Goal: Transaction & Acquisition: Purchase product/service

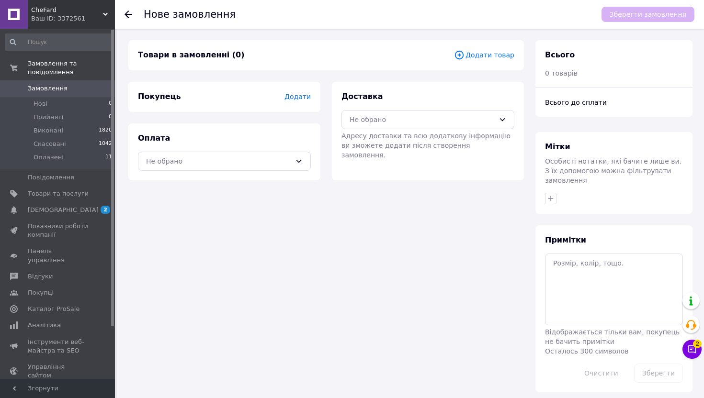
click at [301, 99] on span "Додати" at bounding box center [297, 97] width 26 height 8
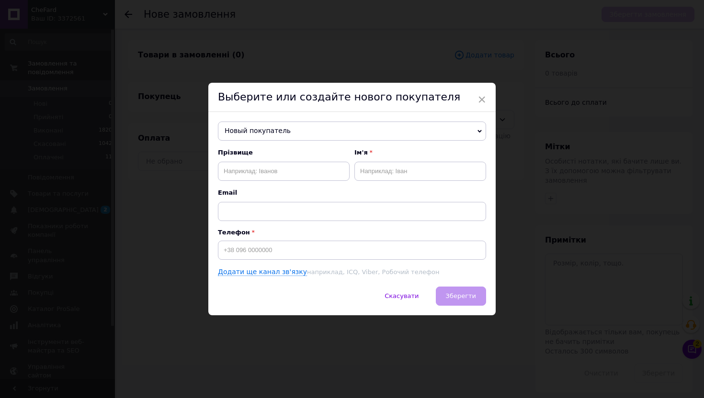
drag, startPoint x: 268, startPoint y: 115, endPoint x: 266, endPoint y: 122, distance: 7.3
click at [267, 117] on div "Новый покупатель Новый покупатель Прізвище Ім'я Email Телефон Додати ще канал з…" at bounding box center [351, 199] width 287 height 175
click at [265, 129] on span "Новый покупатель" at bounding box center [352, 131] width 268 height 19
paste input "0971954807"
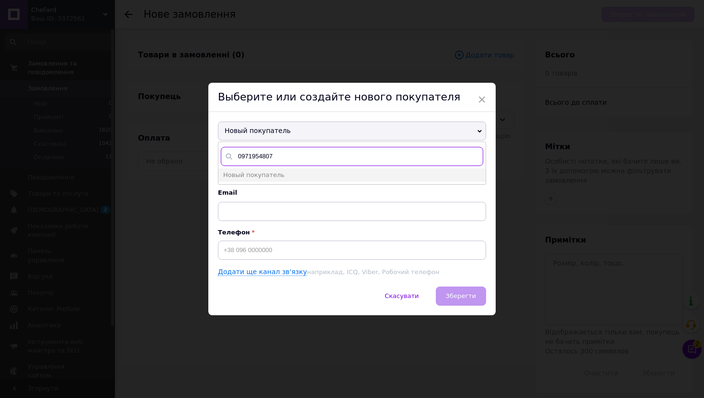
type input "0971954807"
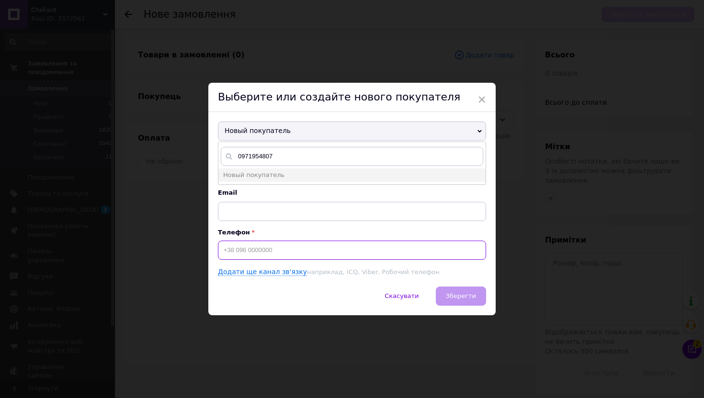
drag, startPoint x: 241, startPoint y: 254, endPoint x: 231, endPoint y: 254, distance: 9.6
click at [241, 254] on input at bounding box center [352, 250] width 268 height 19
paste input "0971954807"
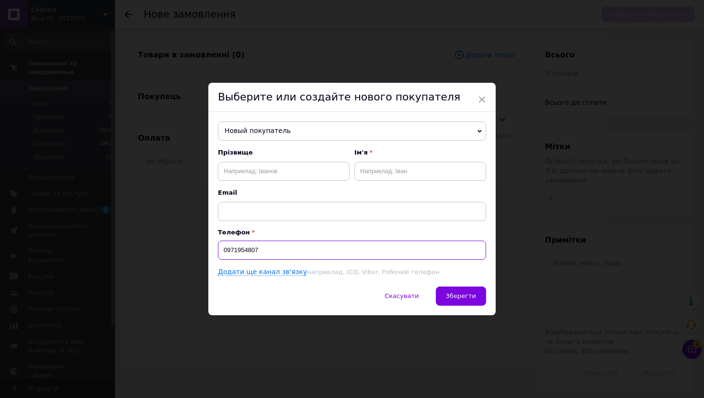
click at [220, 249] on input "0971954807" at bounding box center [352, 250] width 268 height 19
type input "[PHONE_NUMBER]"
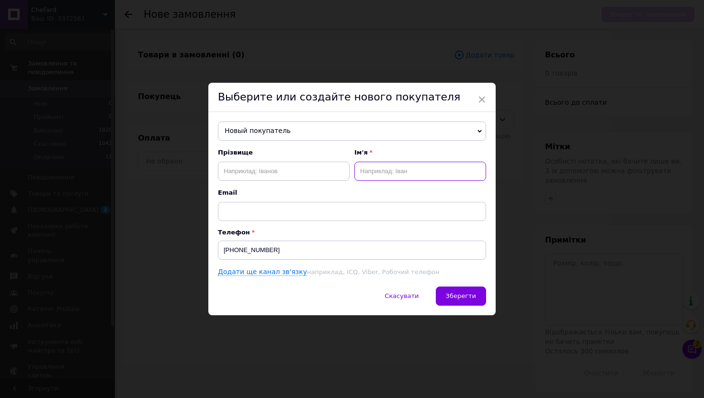
drag, startPoint x: 380, startPoint y: 167, endPoint x: 383, endPoint y: 176, distance: 9.2
click at [380, 167] on input "text" at bounding box center [420, 171] width 132 height 19
paste input "[PERSON_NAME]"
type input "[PERSON_NAME]"
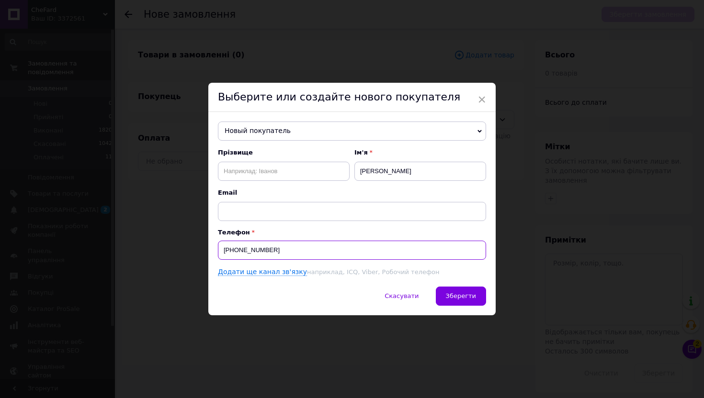
drag, startPoint x: 272, startPoint y: 249, endPoint x: 232, endPoint y: 251, distance: 40.3
click at [232, 251] on input "[PHONE_NUMBER]" at bounding box center [352, 250] width 268 height 19
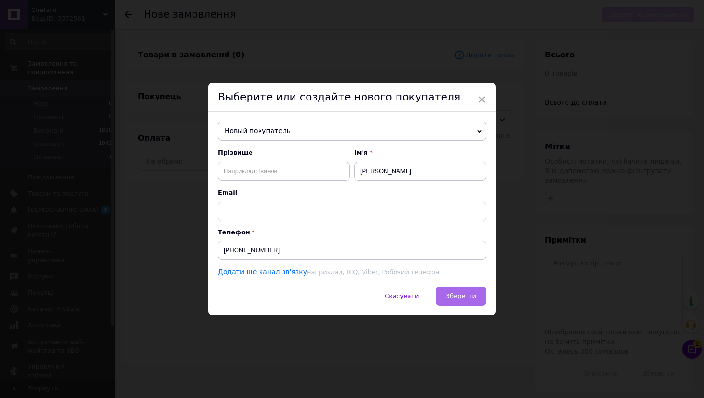
click at [454, 291] on button "Зберегти" at bounding box center [461, 296] width 50 height 19
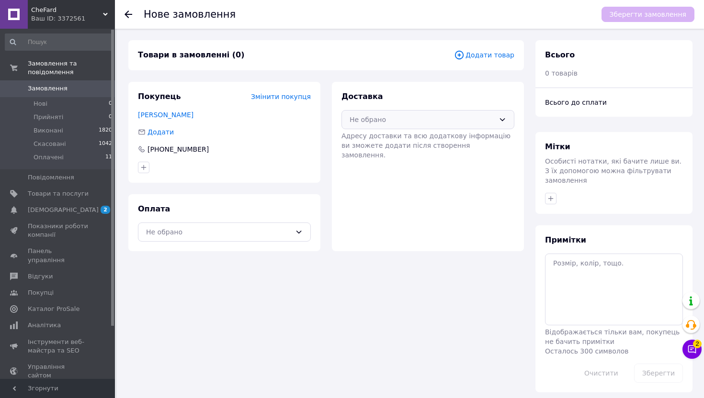
drag, startPoint x: 488, startPoint y: 122, endPoint x: 467, endPoint y: 127, distance: 21.3
click at [487, 122] on div "Не обрано" at bounding box center [422, 119] width 145 height 11
click at [417, 140] on span "Нова Пошта (платна)" at bounding box center [435, 141] width 142 height 10
click at [484, 54] on span "Додати товар" at bounding box center [484, 55] width 60 height 11
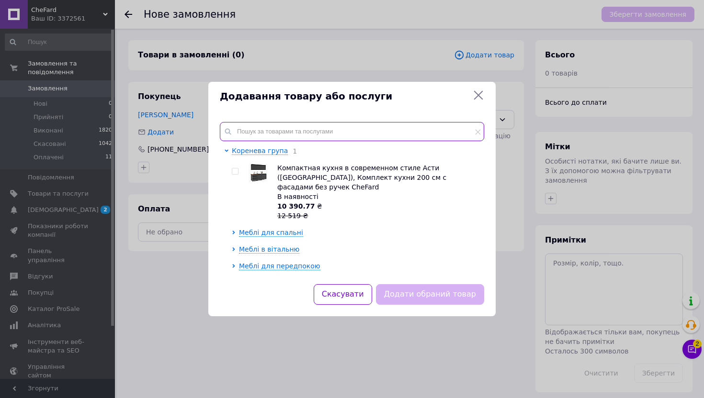
click at [294, 137] on input "text" at bounding box center [352, 131] width 264 height 19
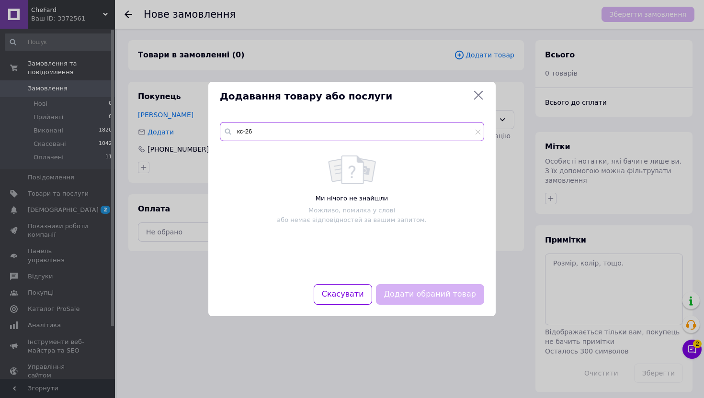
click at [304, 133] on input "кс-26" at bounding box center [352, 131] width 264 height 19
paste input "00472)"
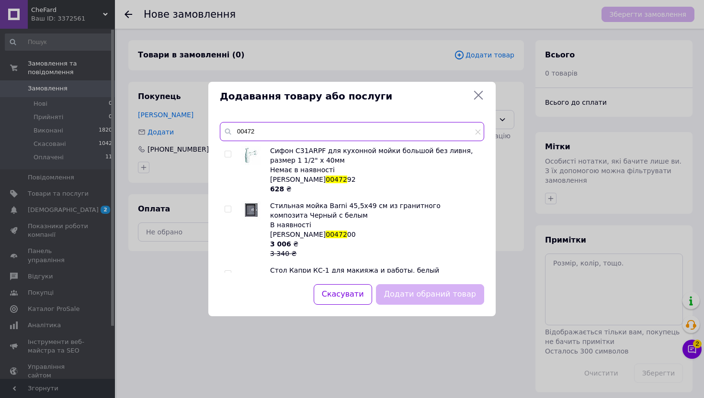
scroll to position [41, 0]
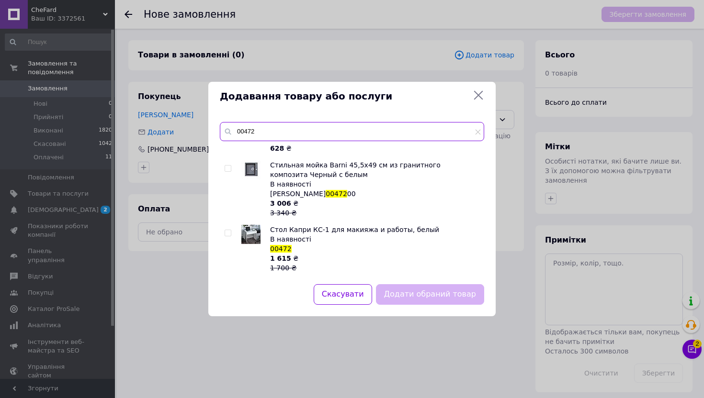
type input "00472"
click at [228, 237] on input "checkbox" at bounding box center [228, 233] width 6 height 6
checkbox input "true"
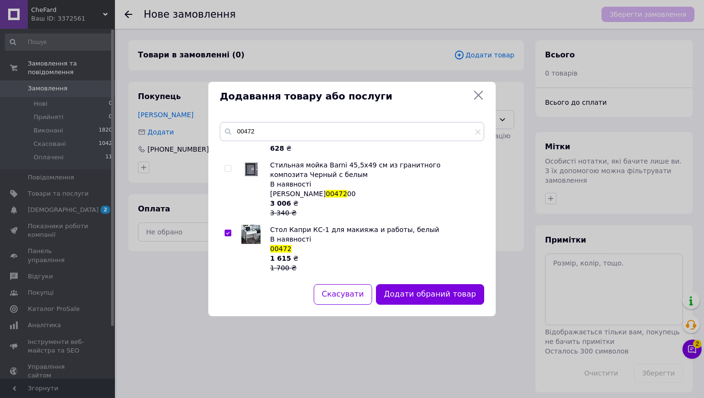
drag, startPoint x: 431, startPoint y: 295, endPoint x: 421, endPoint y: 295, distance: 10.1
click at [431, 296] on button "Додати обраний товар" at bounding box center [430, 294] width 108 height 21
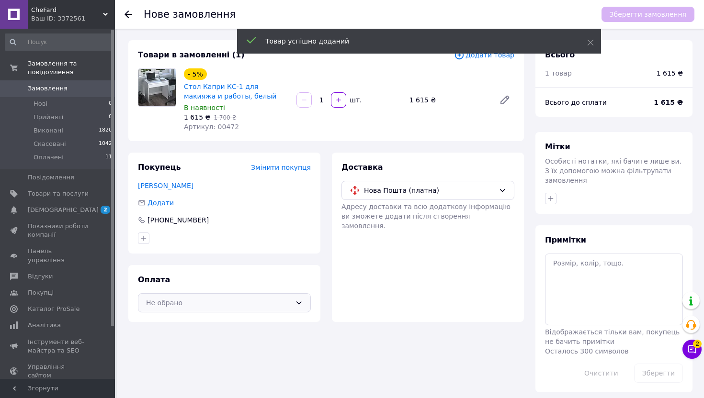
drag, startPoint x: 209, startPoint y: 300, endPoint x: 209, endPoint y: 309, distance: 9.1
click at [209, 300] on div "Не обрано" at bounding box center [218, 303] width 145 height 11
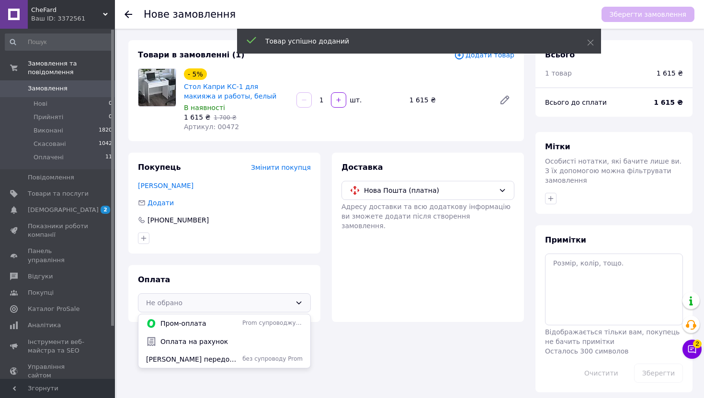
drag, startPoint x: 199, startPoint y: 353, endPoint x: 225, endPoint y: 338, distance: 29.9
click at [200, 353] on div "[PERSON_NAME] передоплата за реквізитами ( [CREDIT_CARD_NUMBER] [PERSON_NAME] […" at bounding box center [224, 359] width 172 height 17
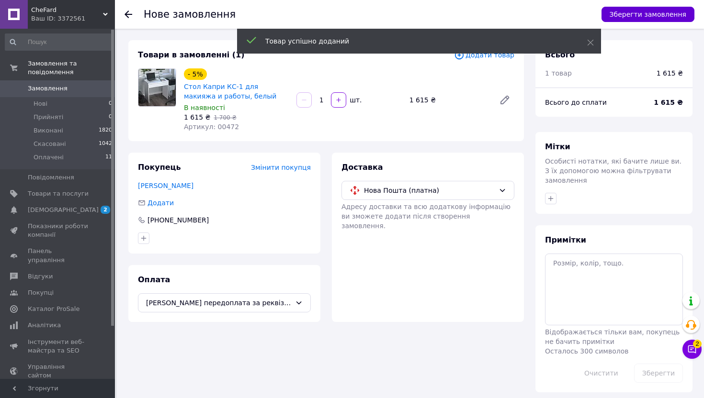
click at [673, 12] on button "Зберегти замовлення" at bounding box center [647, 14] width 93 height 15
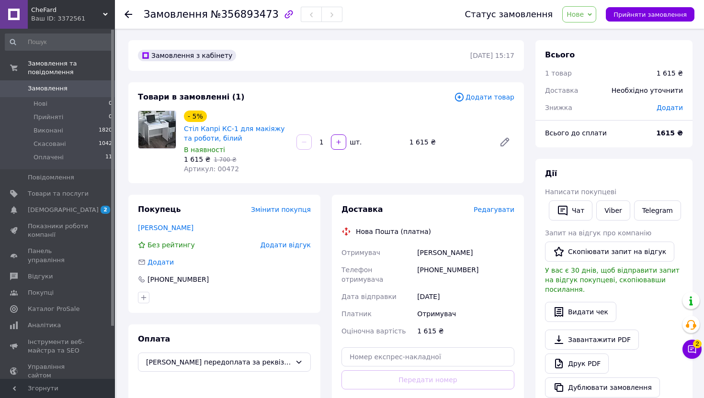
click at [485, 210] on span "Редагувати" at bounding box center [494, 210] width 41 height 8
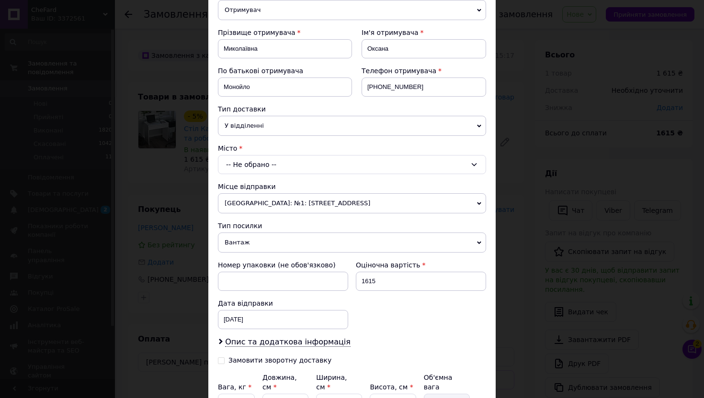
scroll to position [171, 0]
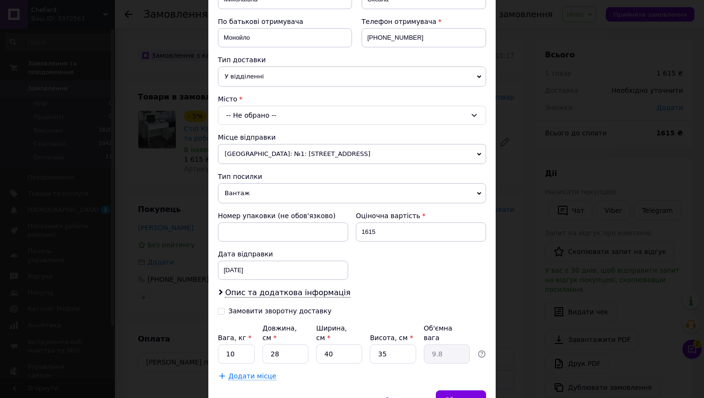
click at [247, 110] on div "-- Не обрано --" at bounding box center [352, 115] width 268 height 19
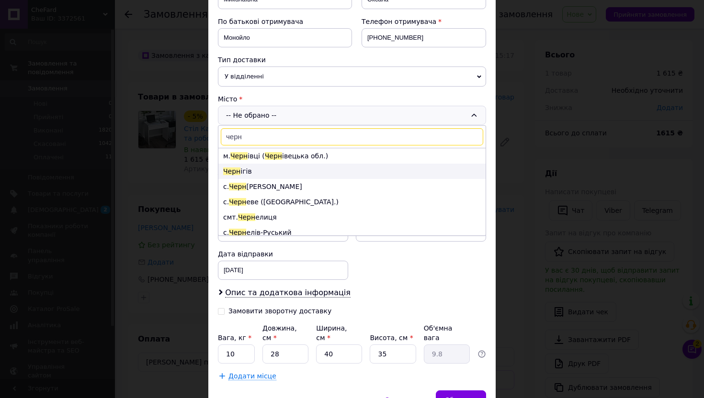
type input "черн"
click at [242, 170] on li "Черн ігів" at bounding box center [351, 171] width 267 height 15
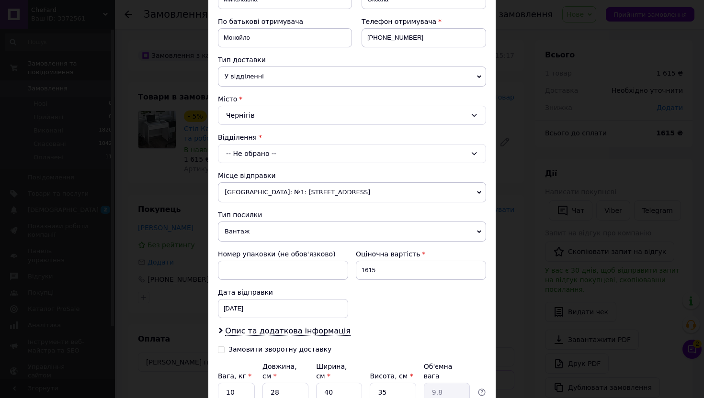
click at [238, 194] on span "[GEOGRAPHIC_DATA]: №1: [STREET_ADDRESS]" at bounding box center [352, 192] width 268 height 20
click at [253, 146] on div "-- Не обрано --" at bounding box center [352, 153] width 268 height 19
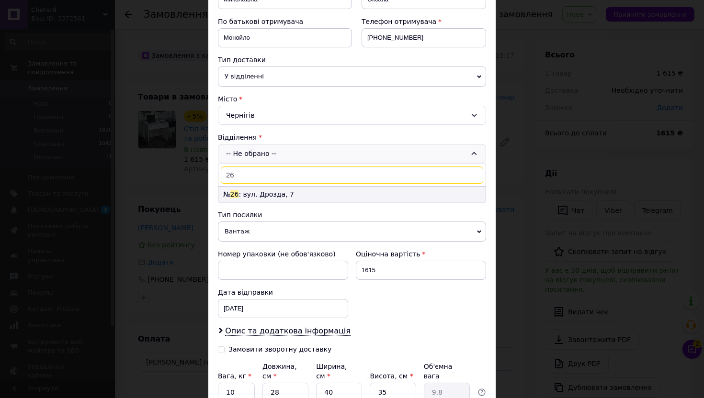
type input "26"
click at [254, 198] on li "№ 26 : вул. Дрозда, 7" at bounding box center [351, 194] width 267 height 15
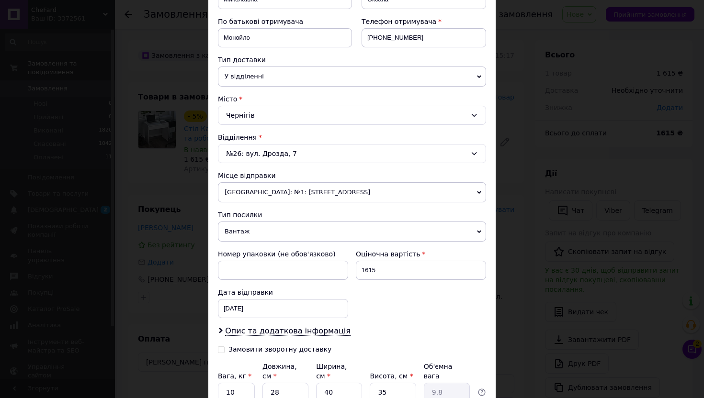
scroll to position [264, 0]
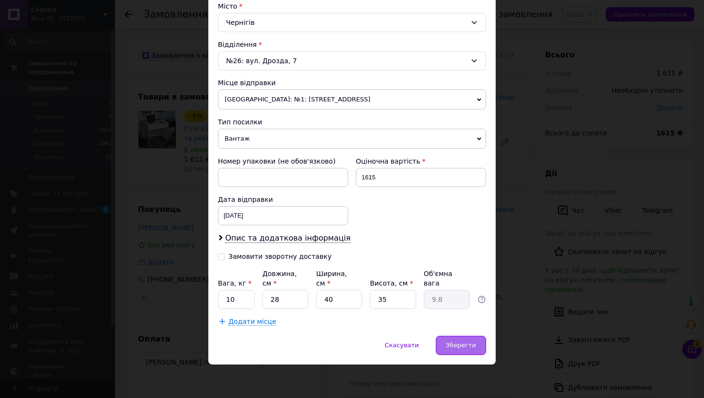
click at [468, 336] on div "Зберегти" at bounding box center [461, 345] width 50 height 19
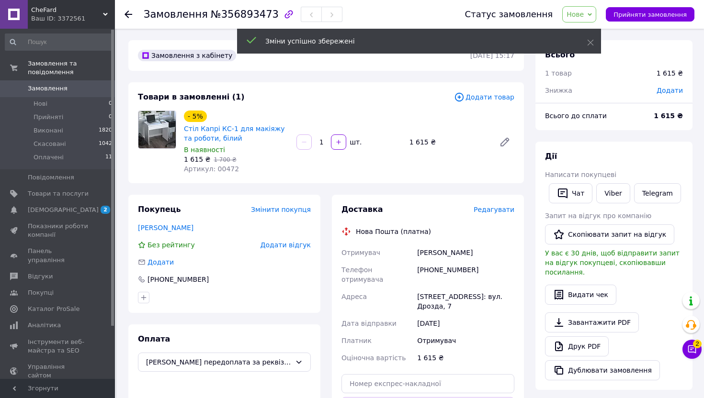
click at [241, 15] on span "№356893473" at bounding box center [245, 14] width 68 height 11
copy span "356893473"
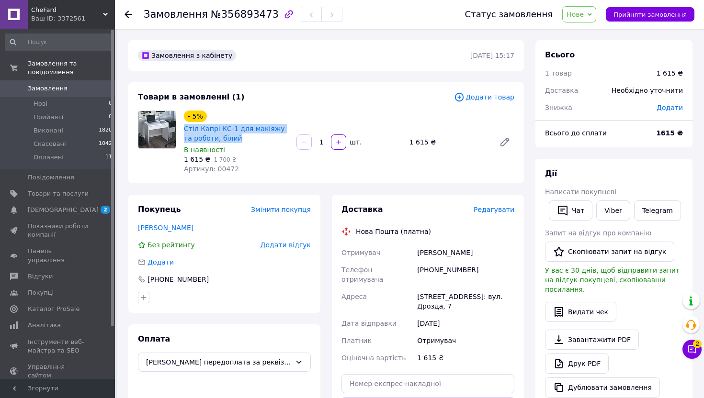
drag, startPoint x: 233, startPoint y: 138, endPoint x: 183, endPoint y: 133, distance: 50.1
click at [182, 132] on div "- 5% Стіл Капрі КС-1 для макіяжу та роботи, білий В наявності 1 615 ₴   1 700 ₴…" at bounding box center [236, 142] width 113 height 67
copy link "Стіл Капрі КС-1 для макіяжу та роботи, білий"
drag, startPoint x: 265, startPoint y: 147, endPoint x: 272, endPoint y: 142, distance: 8.6
click at [265, 147] on div "В наявності" at bounding box center [236, 150] width 105 height 10
